Goal: Navigation & Orientation: Find specific page/section

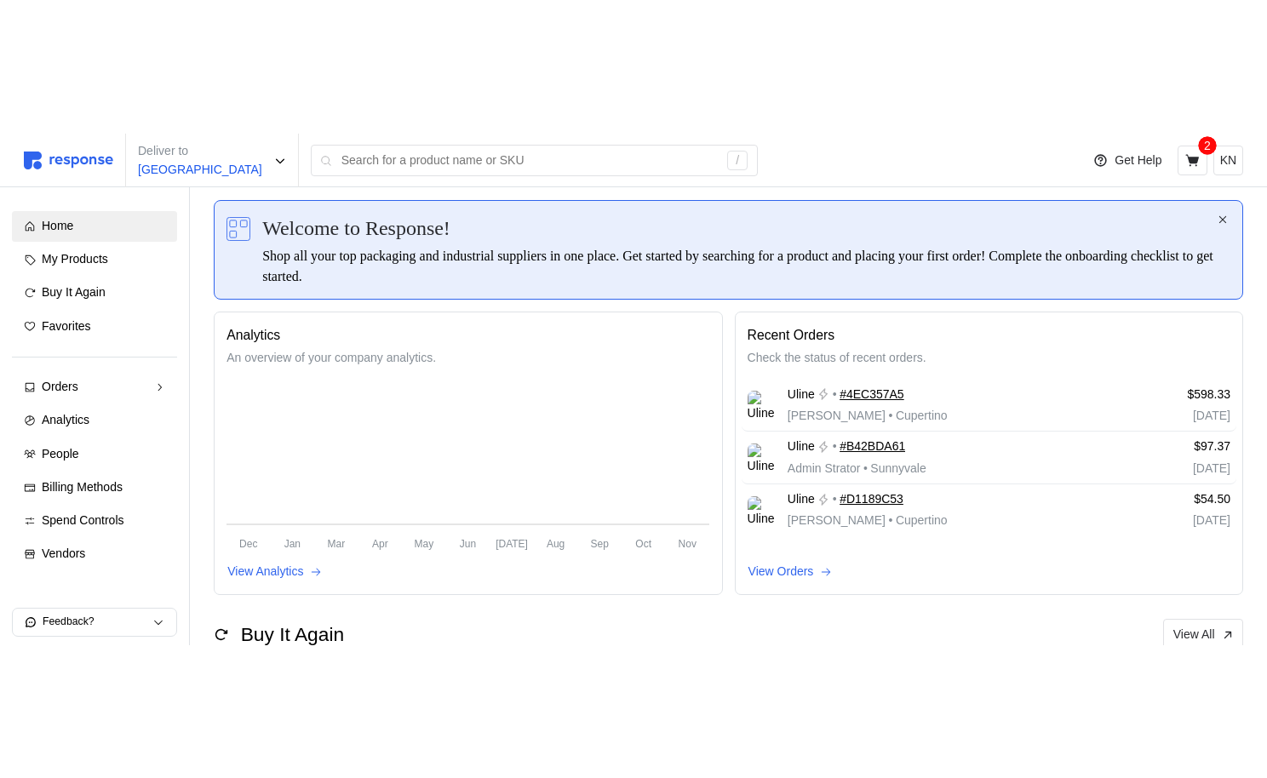
scroll to position [69, 0]
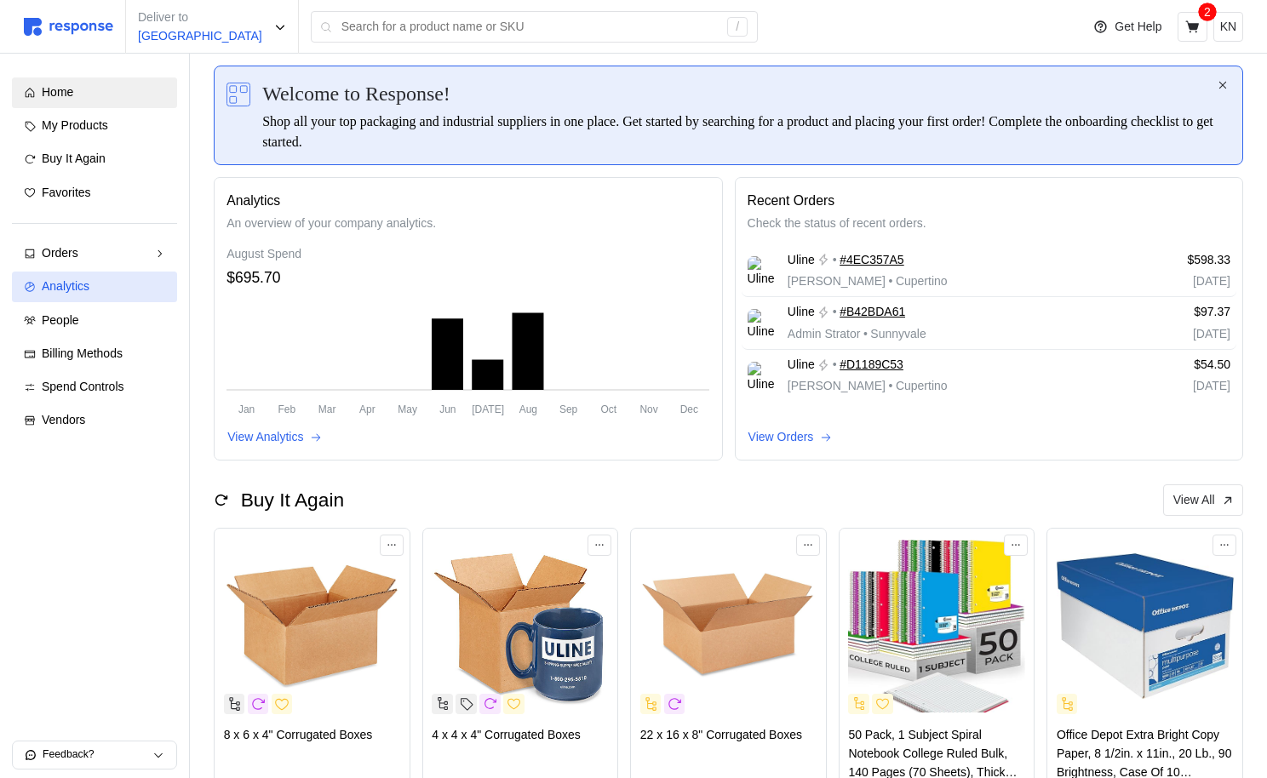
click at [119, 280] on div "Analytics" at bounding box center [103, 287] width 123 height 19
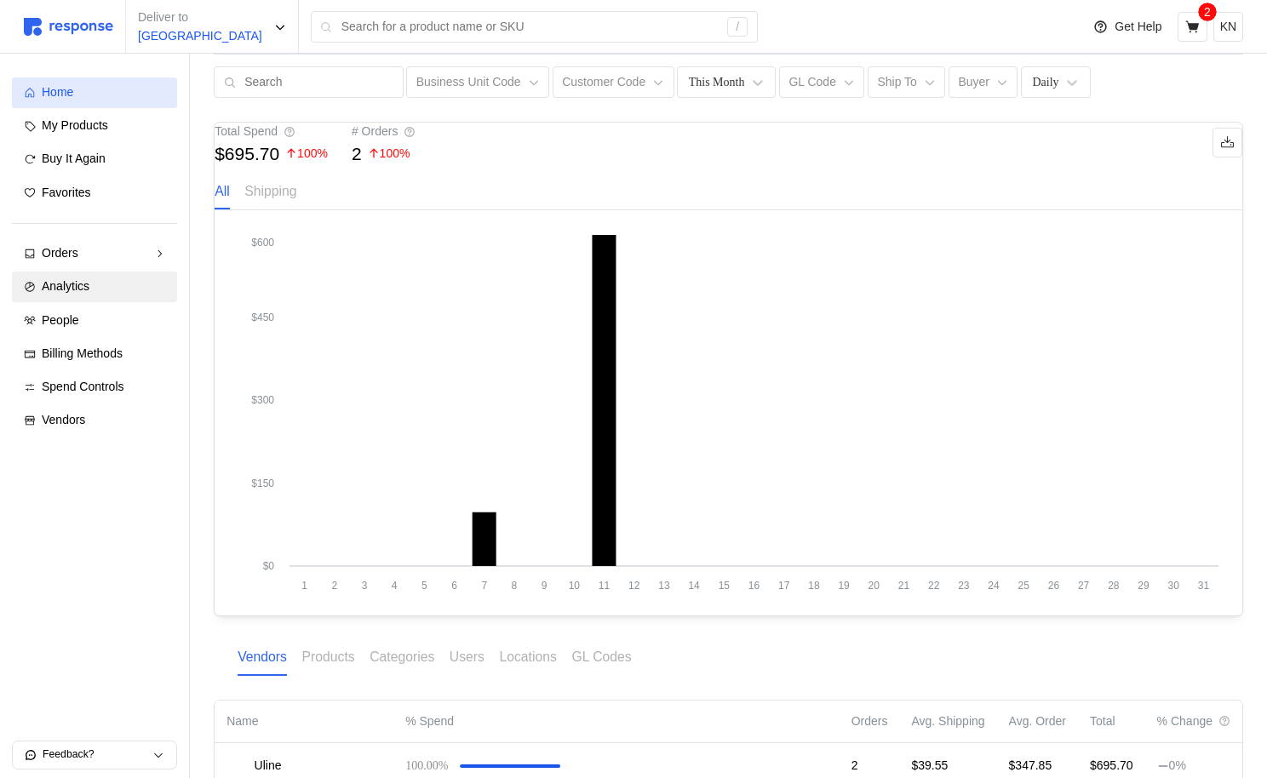
click at [144, 101] on div "Home" at bounding box center [103, 92] width 123 height 19
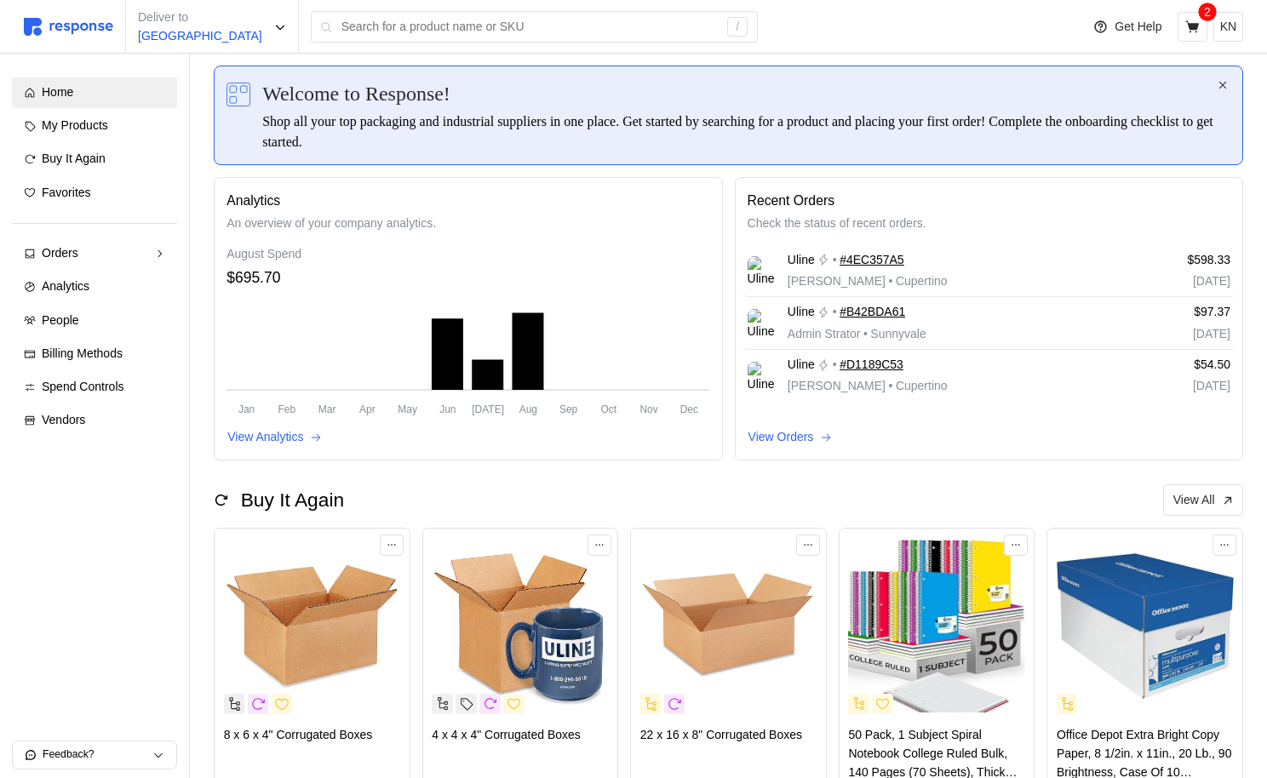
click at [761, 409] on div "Uline • #4EC357A5 [PERSON_NAME] • Cupertino $598.33 [DATE] Uline • #B42BDA61 Ad…" at bounding box center [989, 330] width 483 height 170
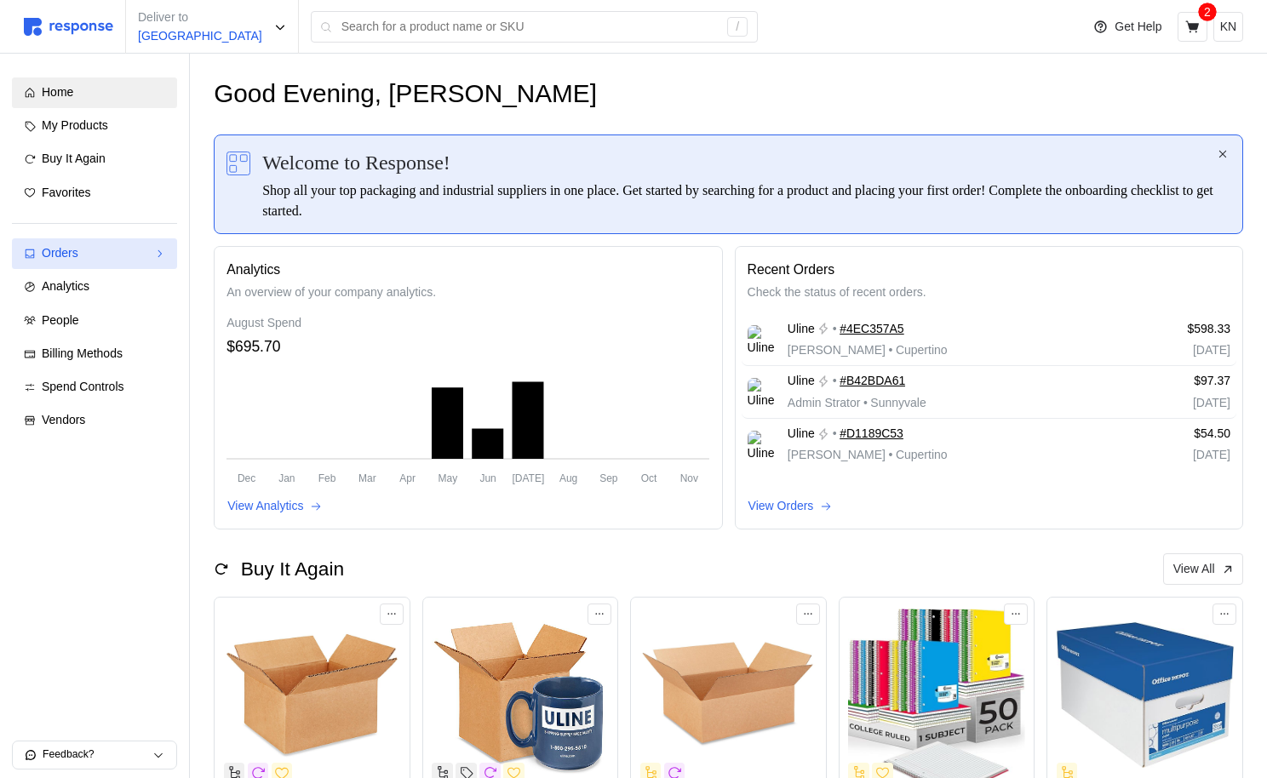
click at [107, 256] on div "Orders" at bounding box center [95, 253] width 106 height 19
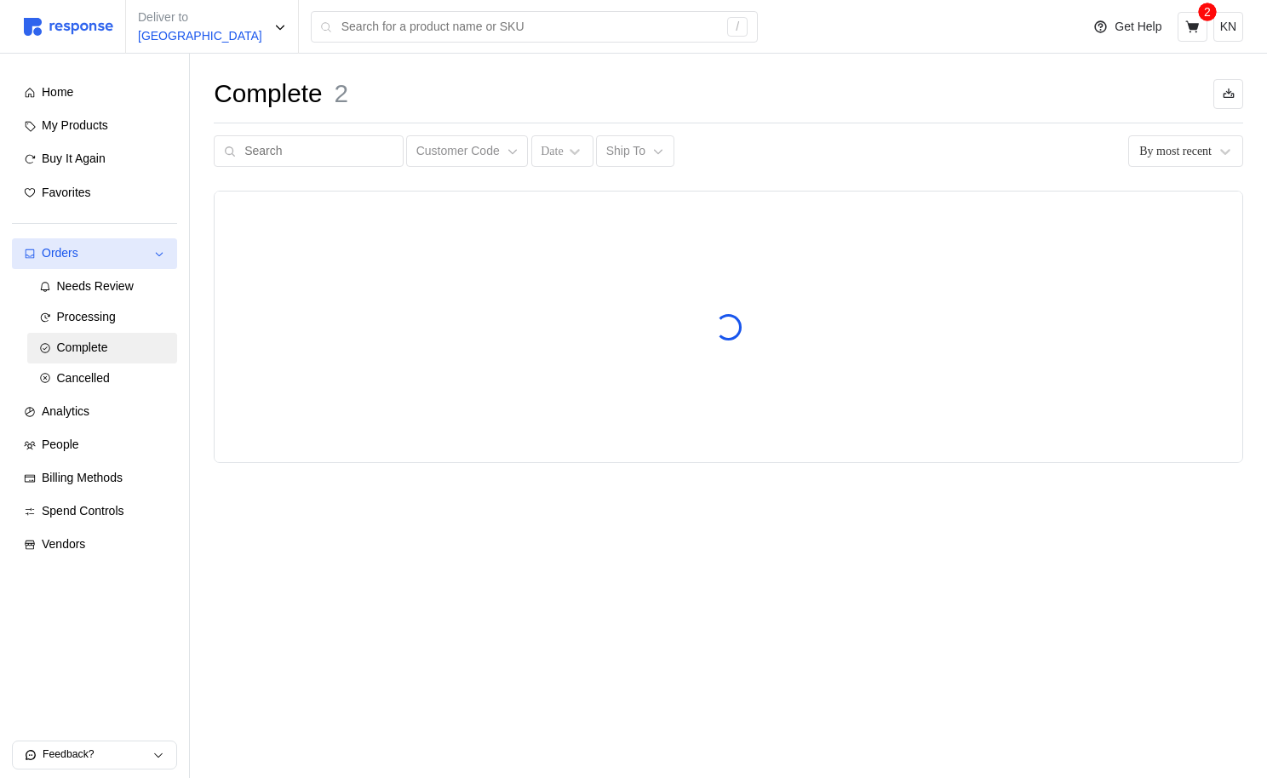
click at [107, 256] on div "Orders" at bounding box center [95, 253] width 106 height 19
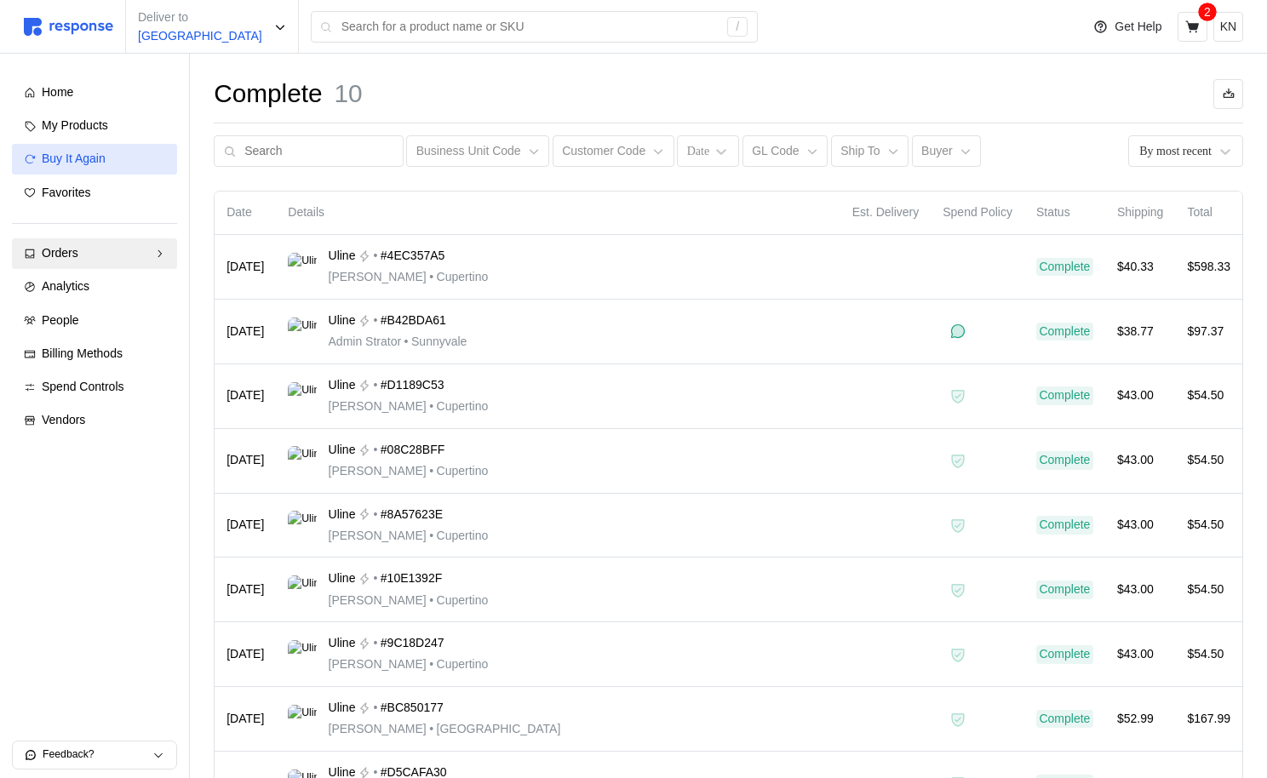
click at [106, 173] on link "Buy It Again" at bounding box center [94, 159] width 165 height 31
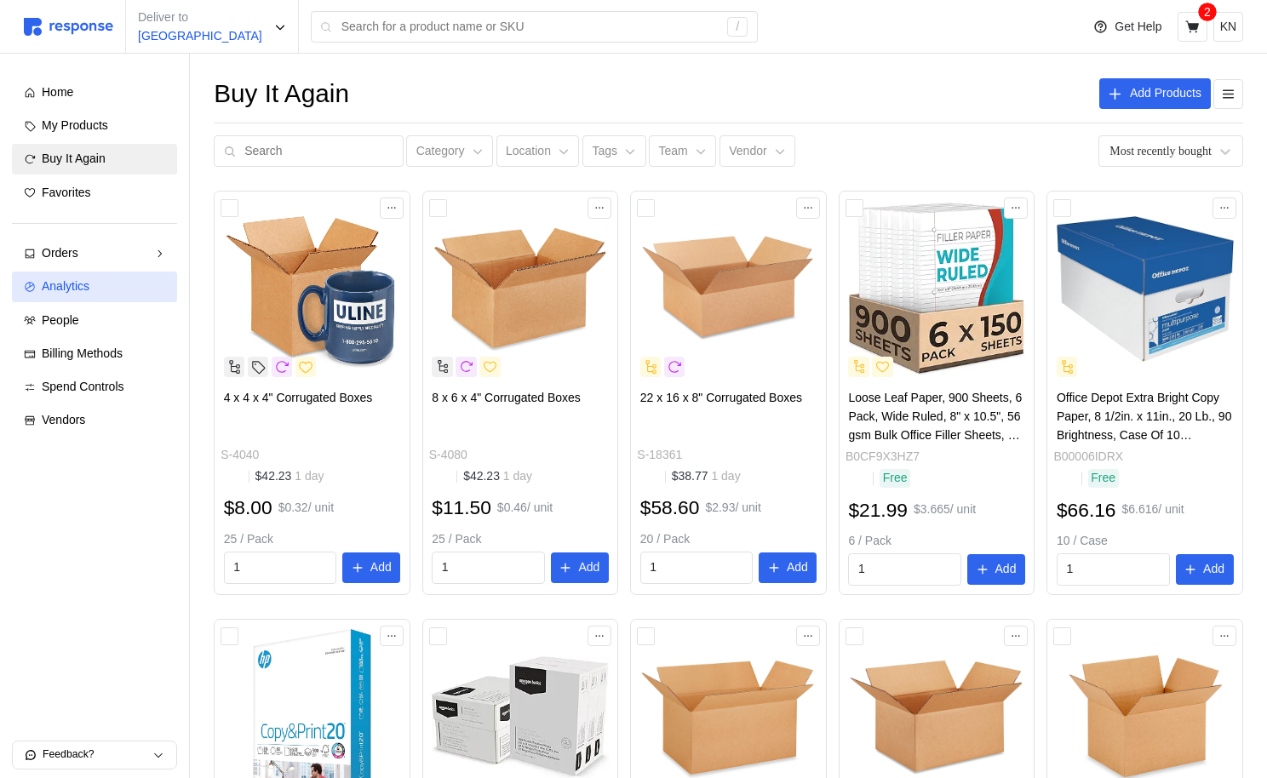
click at [82, 281] on span "Analytics" at bounding box center [66, 286] width 48 height 14
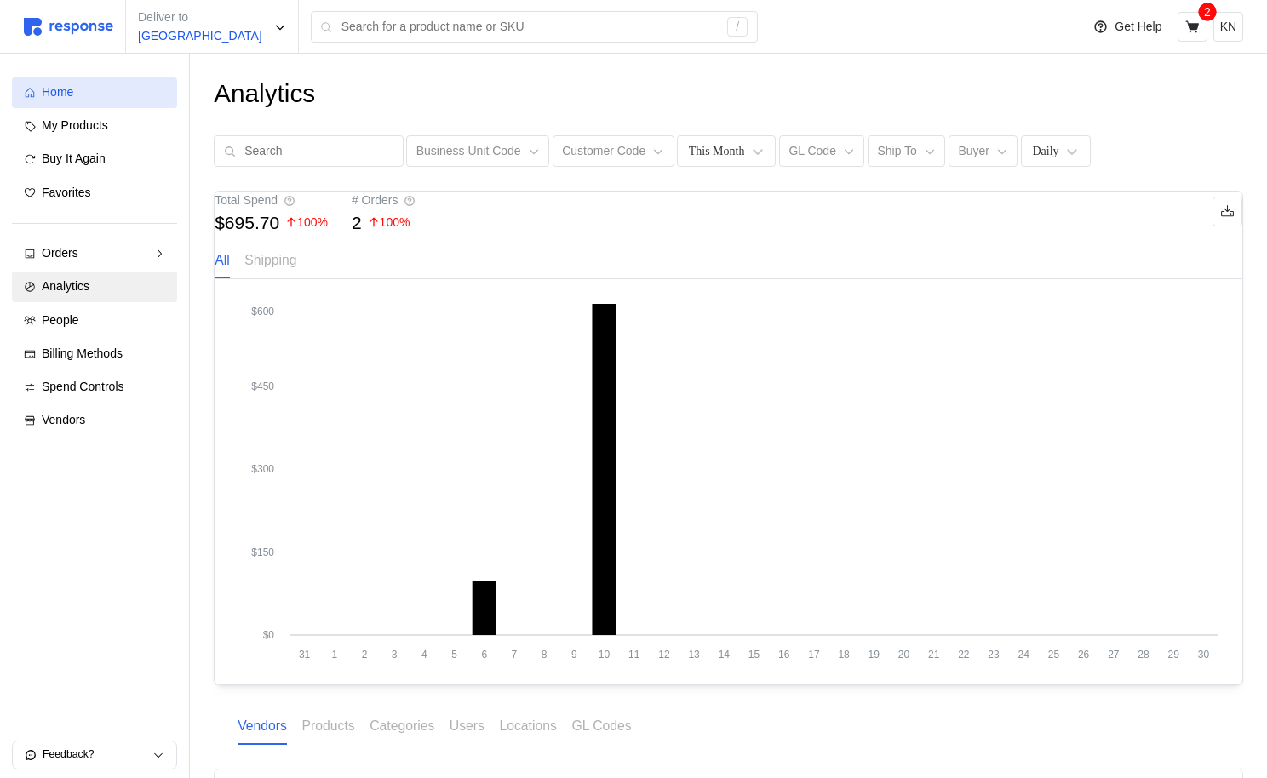
click at [86, 92] on div "Home" at bounding box center [103, 92] width 123 height 19
